Goal: Check status

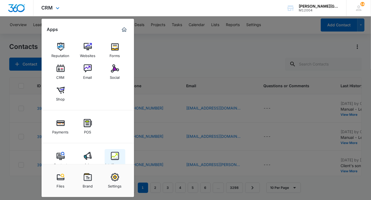
click at [112, 153] on img at bounding box center [115, 156] width 8 height 8
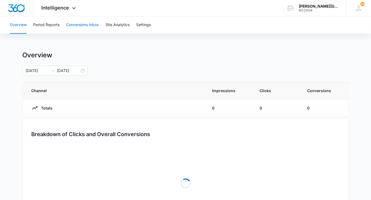
click at [83, 25] on button "Conversions Inbox" at bounding box center [82, 24] width 33 height 17
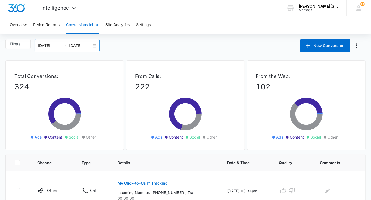
click at [92, 44] on div "[DATE] [DATE]" at bounding box center [67, 45] width 65 height 13
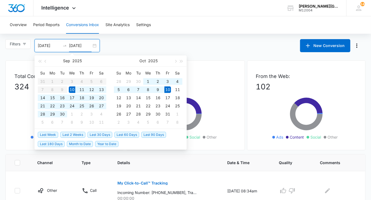
click at [87, 47] on input "[DATE]" at bounding box center [80, 46] width 23 height 6
type input "[DATE]"
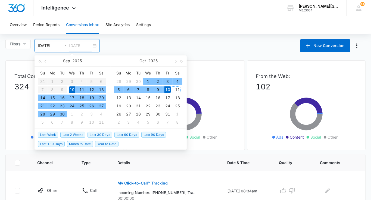
click at [173, 92] on td "11" at bounding box center [178, 90] width 10 height 8
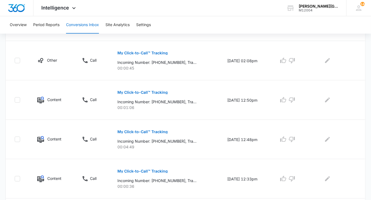
scroll to position [371, 0]
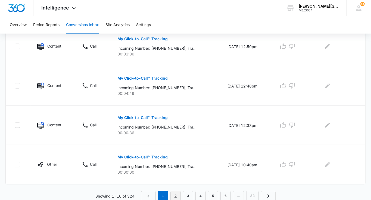
click at [173, 194] on link "2" at bounding box center [175, 196] width 10 height 10
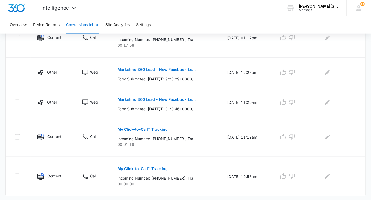
scroll to position [343, 0]
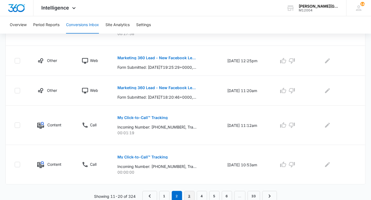
click at [190, 194] on link "3" at bounding box center [189, 196] width 10 height 10
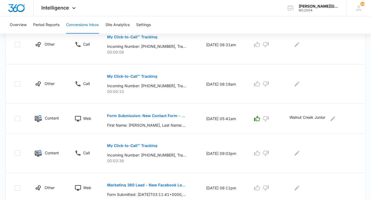
scroll to position [324, 0]
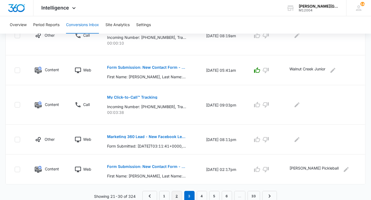
click at [179, 193] on link "2" at bounding box center [177, 196] width 10 height 10
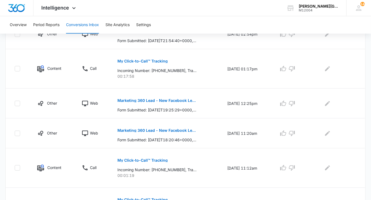
scroll to position [343, 0]
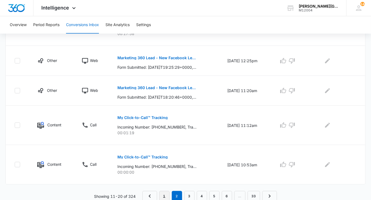
click at [169, 192] on link "1" at bounding box center [164, 196] width 10 height 10
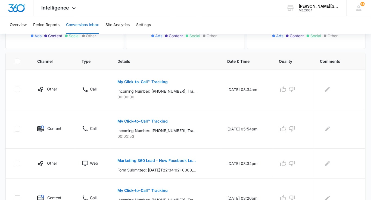
scroll to position [0, 0]
